Goal: Navigation & Orientation: Find specific page/section

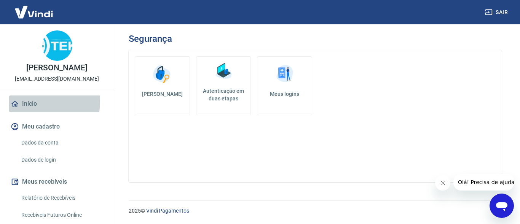
click at [33, 110] on link "Início" at bounding box center [57, 104] width 96 height 17
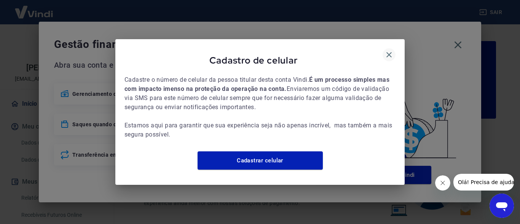
click at [387, 53] on icon "button" at bounding box center [389, 54] width 5 height 5
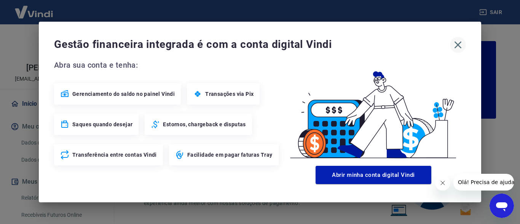
click at [456, 43] on icon "button" at bounding box center [458, 45] width 12 height 12
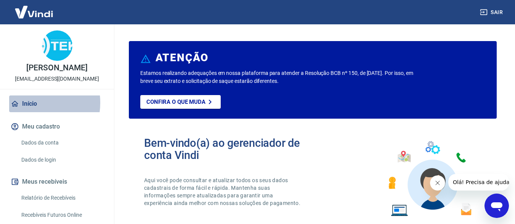
click at [28, 111] on link "Início" at bounding box center [57, 104] width 96 height 17
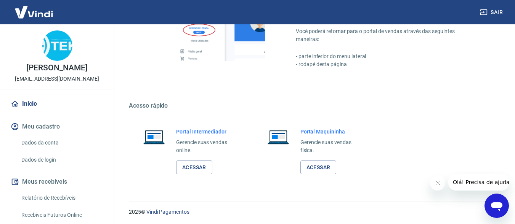
scroll to position [480, 0]
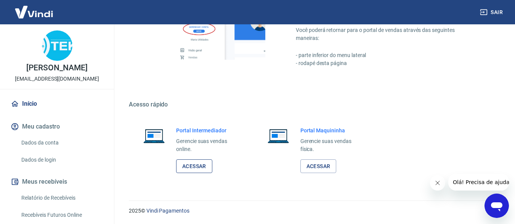
click at [195, 165] on link "Acessar" at bounding box center [194, 167] width 36 height 14
